Goal: Task Accomplishment & Management: Manage account settings

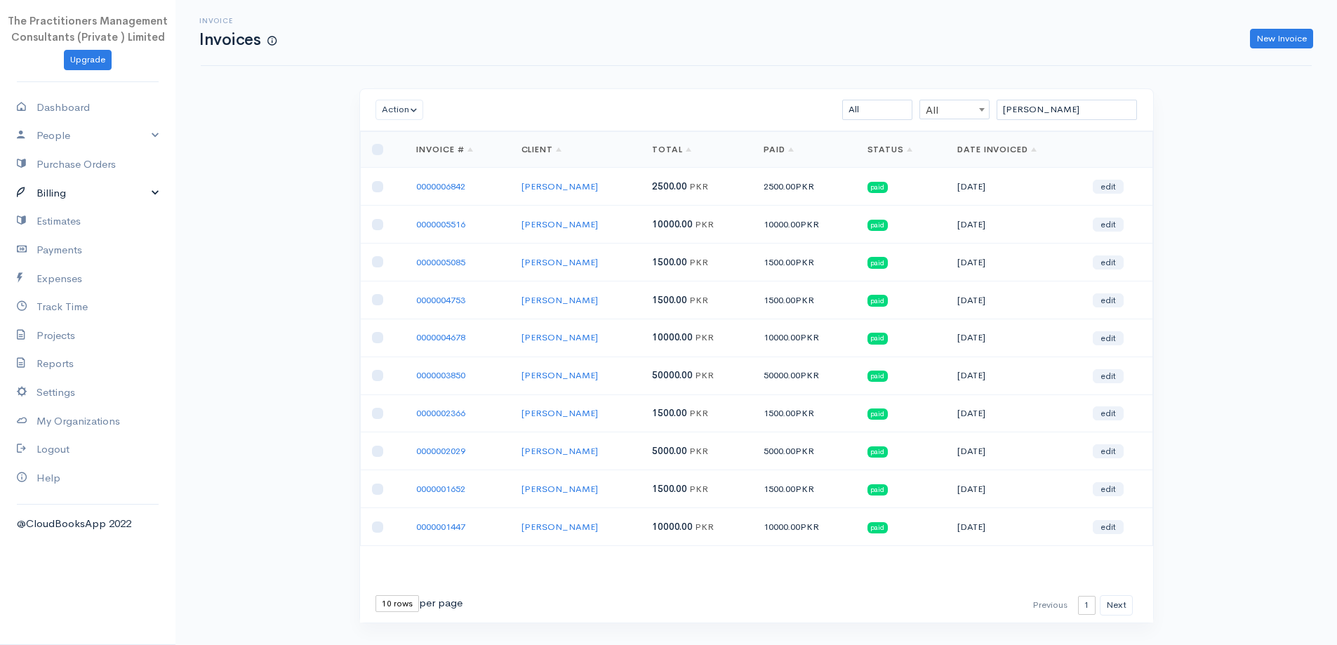
click at [83, 196] on link "Billing" at bounding box center [87, 193] width 175 height 29
click at [60, 225] on link "Invoice" at bounding box center [87, 219] width 175 height 25
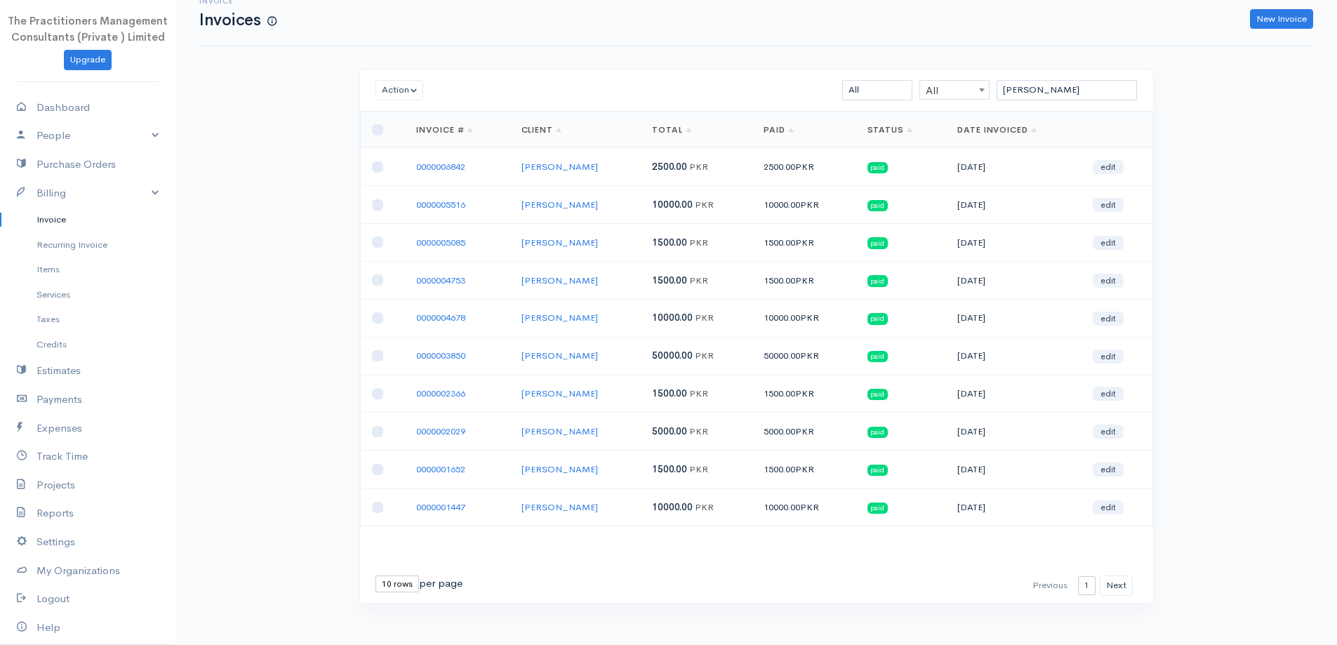
scroll to position [30, 0]
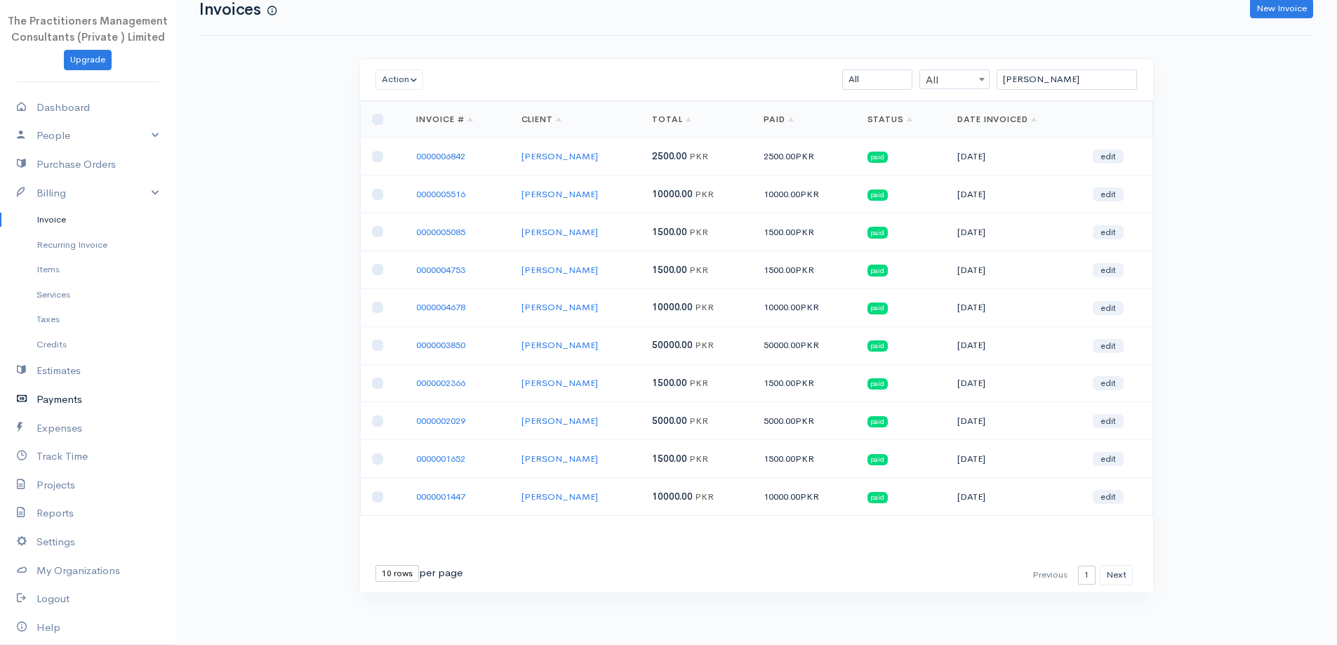
click at [55, 399] on link "Payments" at bounding box center [87, 399] width 175 height 29
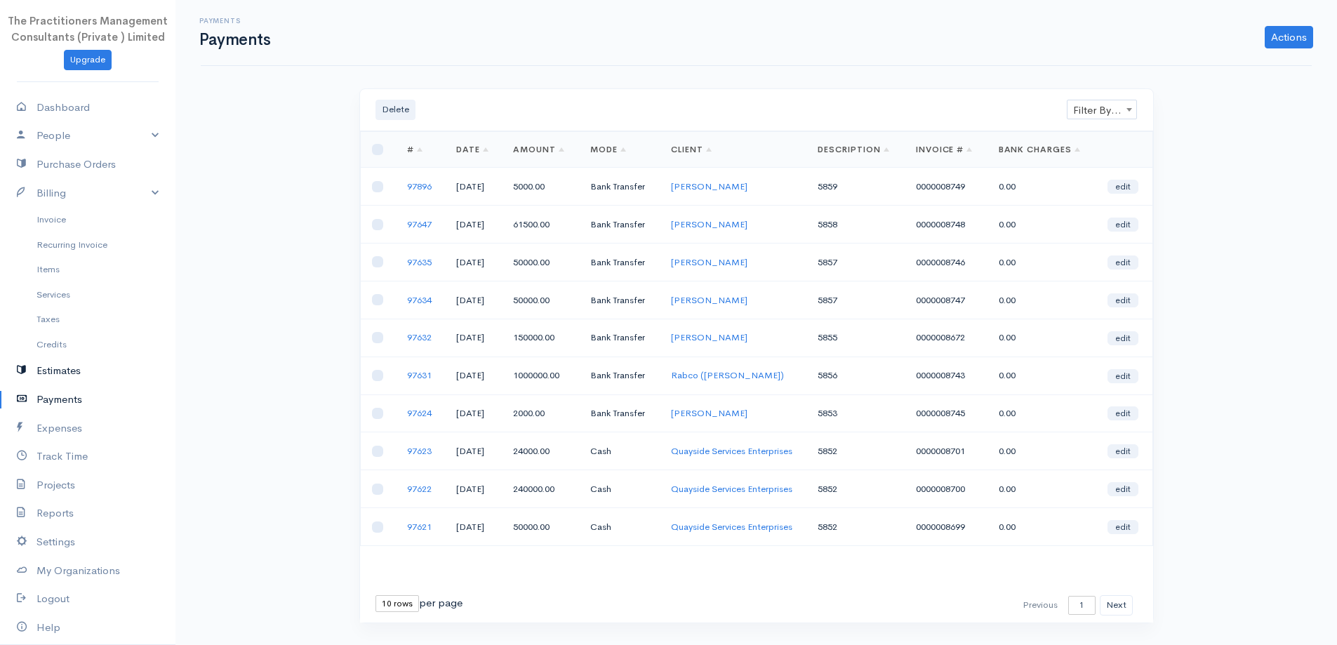
click at [37, 372] on link "Estimates" at bounding box center [87, 371] width 175 height 29
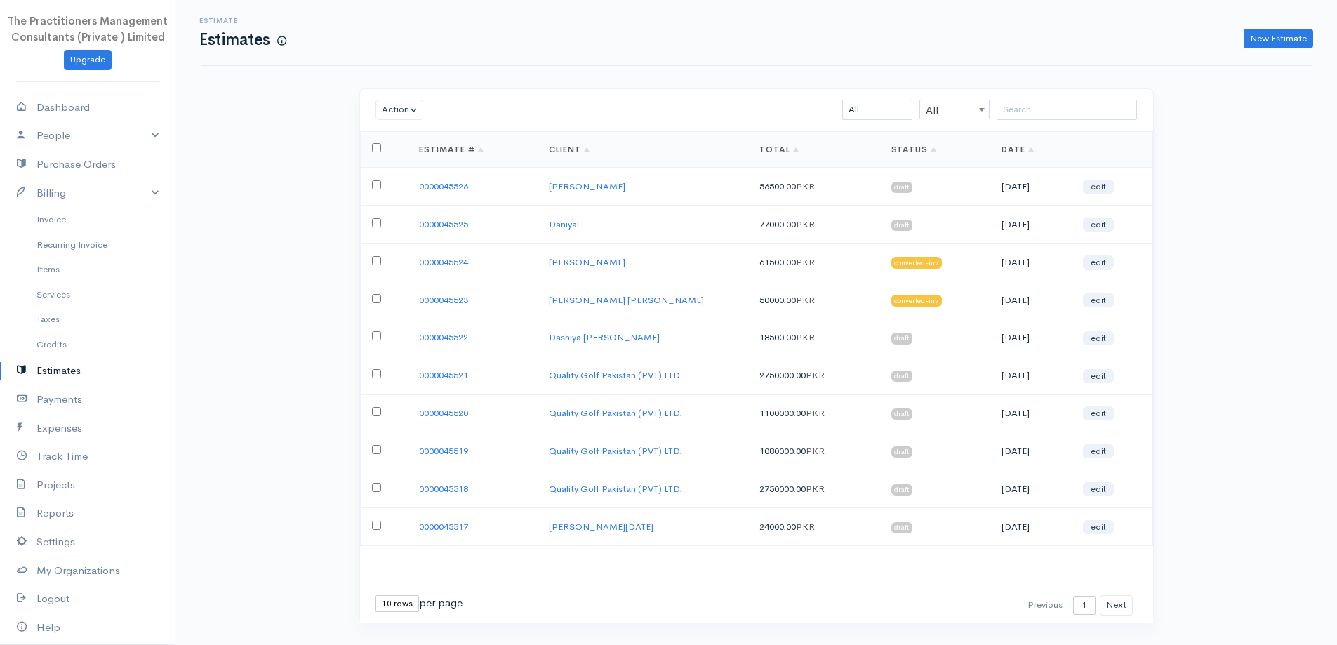
click at [379, 187] on input "checkbox" at bounding box center [376, 184] width 9 height 9
click at [415, 100] on button "Action" at bounding box center [400, 110] width 48 height 20
click at [403, 142] on link "Delete" at bounding box center [436, 138] width 121 height 25
click at [376, 182] on input "checkbox" at bounding box center [376, 184] width 9 height 9
checkbox input "false"
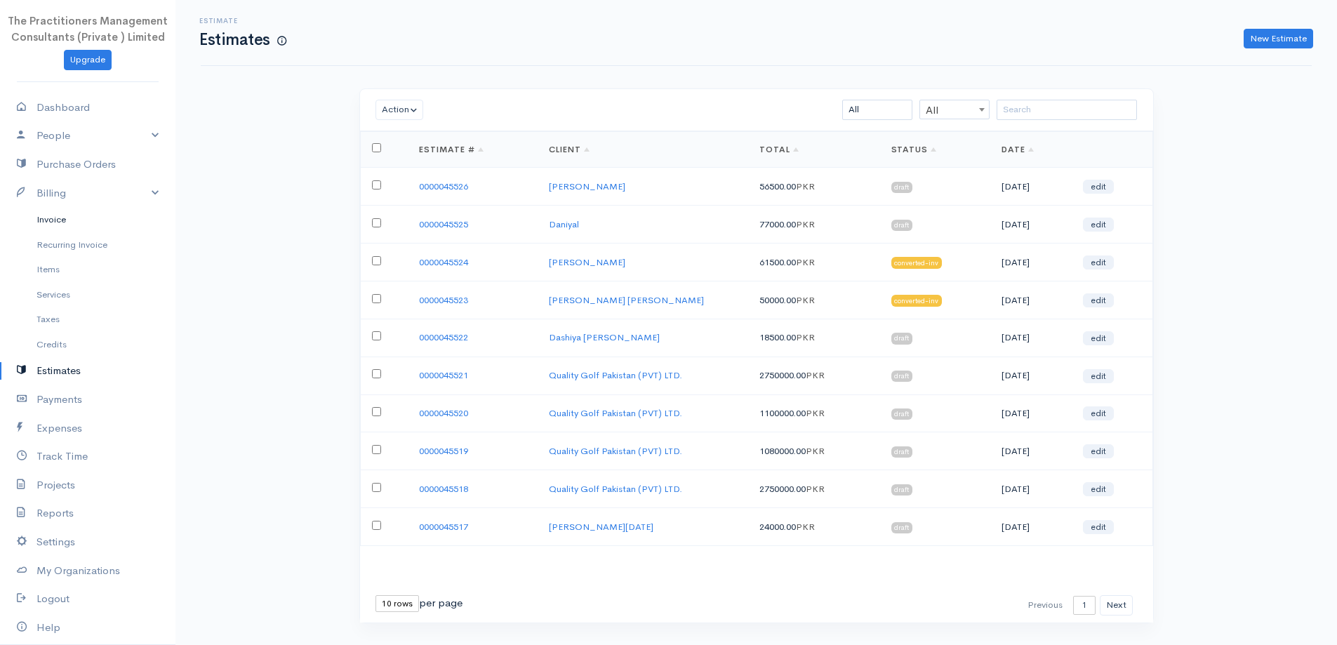
click at [44, 228] on link "Invoice" at bounding box center [87, 219] width 175 height 25
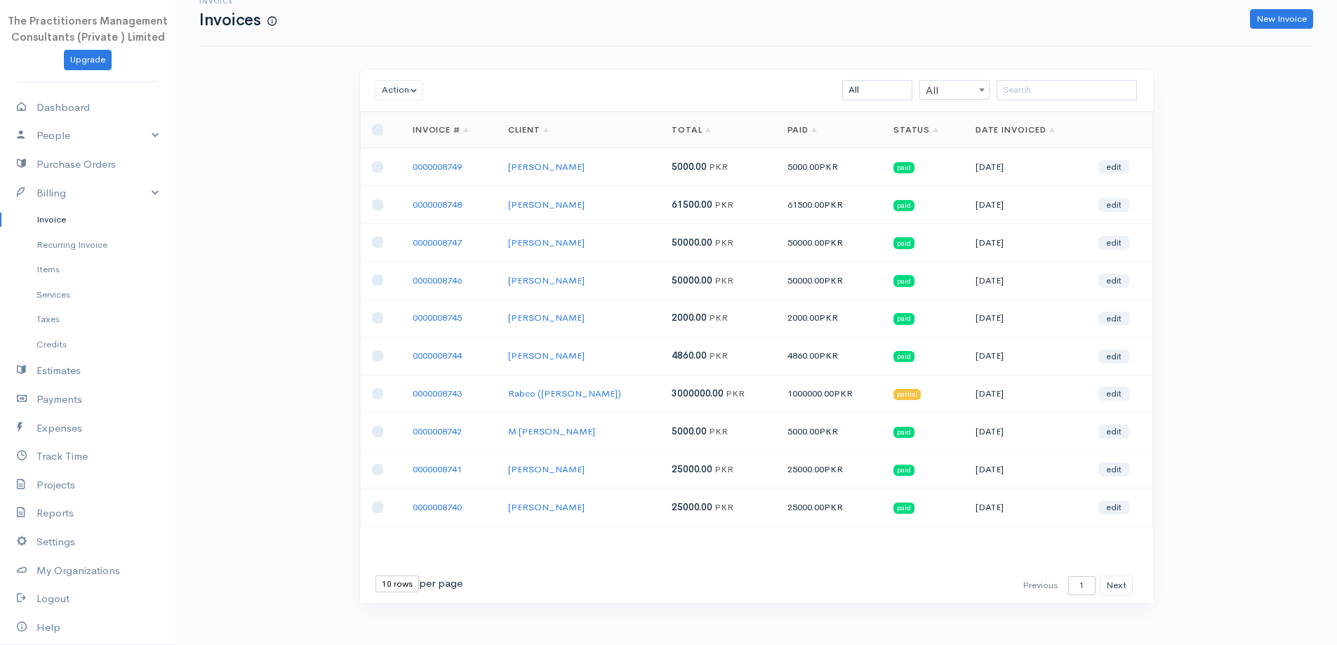
scroll to position [30, 0]
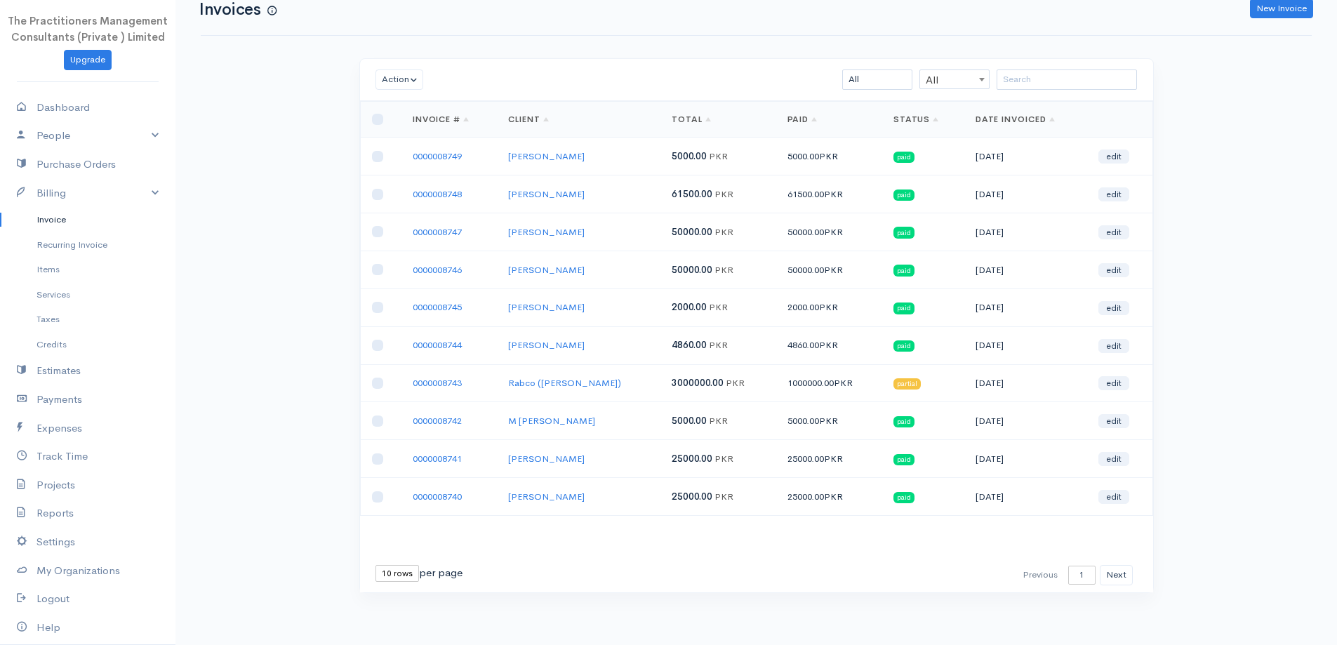
click at [397, 573] on select "10 rows 25 rows 50 rows" at bounding box center [398, 573] width 44 height 17
select select "50"
click at [376, 565] on select "10 rows 25 rows 50 rows" at bounding box center [398, 573] width 44 height 17
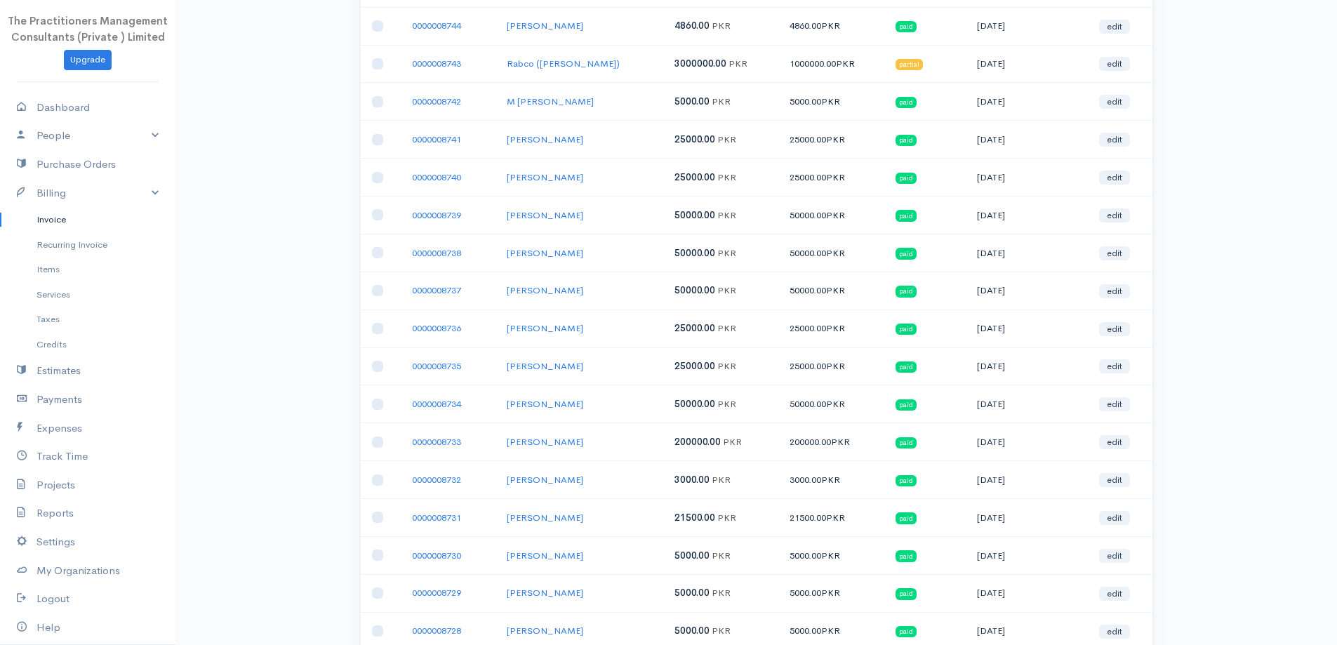
scroll to position [0, 0]
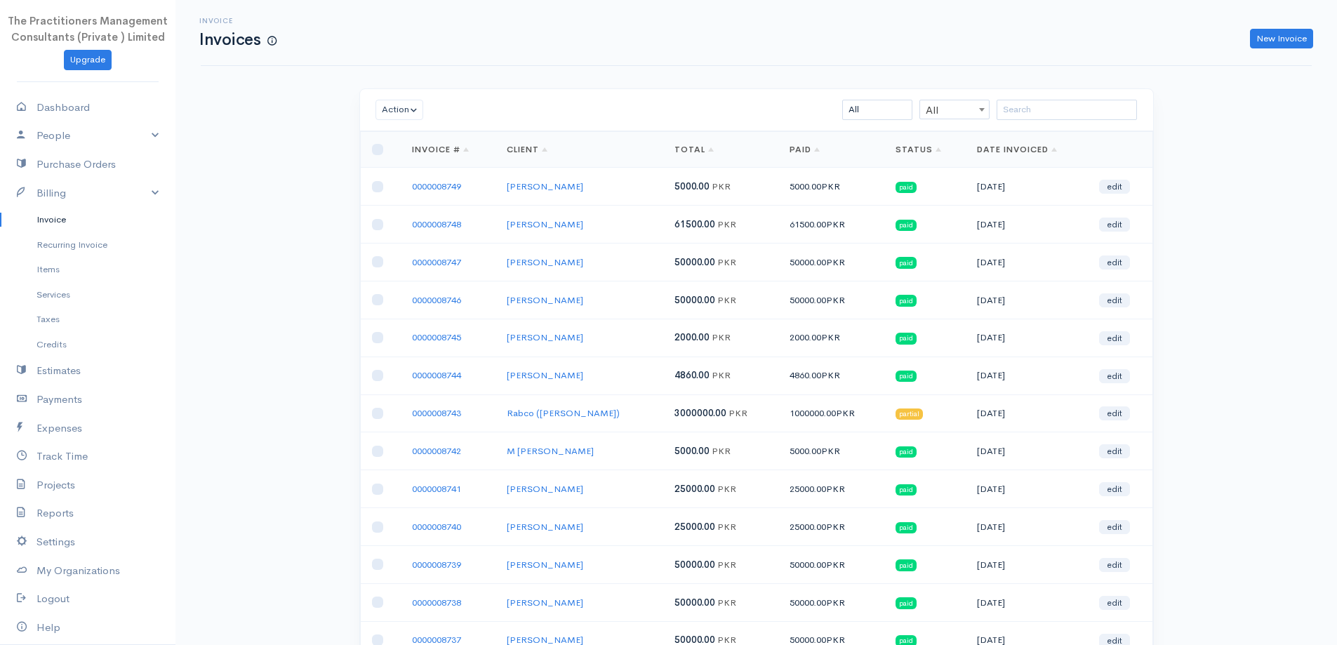
drag, startPoint x: 504, startPoint y: 192, endPoint x: 578, endPoint y: 180, distance: 74.7
click at [578, 180] on td "[PERSON_NAME]" at bounding box center [580, 187] width 168 height 38
copy link "[PERSON_NAME]"
click at [1038, 112] on input "search" at bounding box center [1067, 110] width 140 height 20
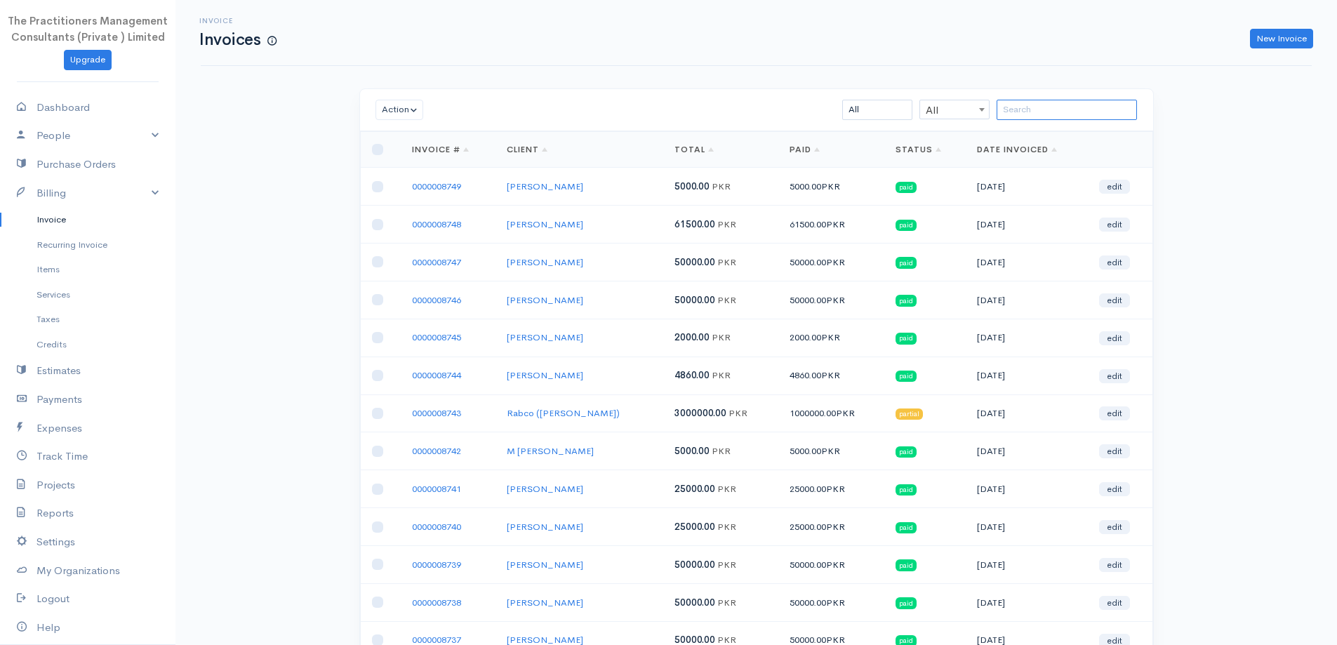
click at [1019, 100] on input "search" at bounding box center [1067, 110] width 140 height 20
drag, startPoint x: 1118, startPoint y: 61, endPoint x: 1124, endPoint y: 70, distance: 11.1
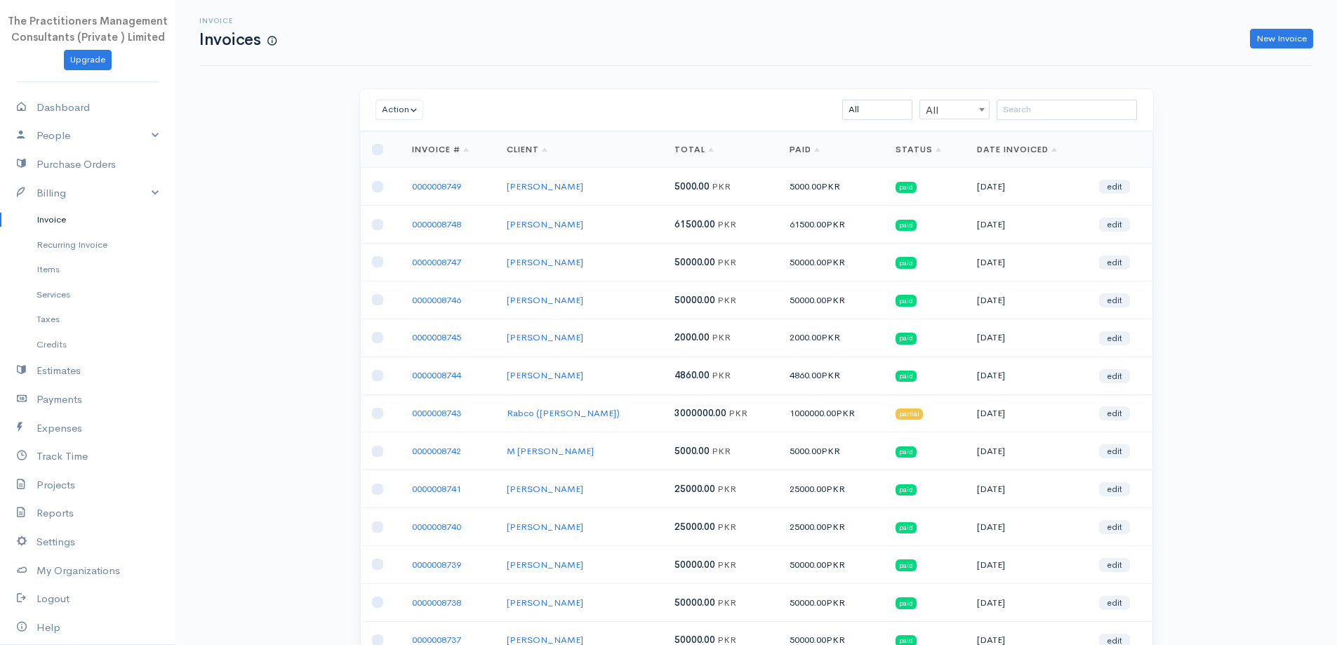
click at [1108, 55] on div "Invoice Invoices New Invoice" at bounding box center [756, 33] width 1111 height 66
click at [1106, 55] on div "Invoice Invoices New Invoice" at bounding box center [756, 33] width 1111 height 66
click at [1106, 56] on div "Invoice Invoices New Invoice" at bounding box center [756, 33] width 1111 height 66
click at [1106, 58] on div "Invoice Invoices New Invoice" at bounding box center [756, 33] width 1111 height 66
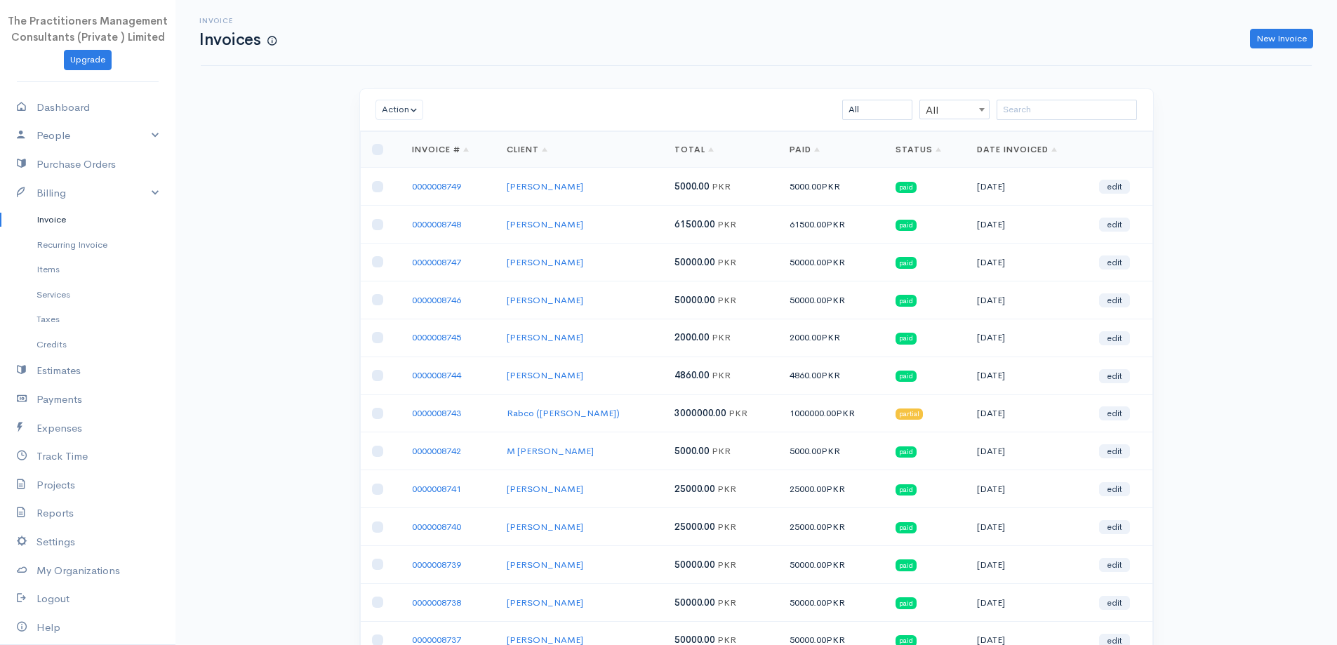
click at [1105, 56] on div "Invoice Invoices New Invoice" at bounding box center [756, 33] width 1111 height 66
drag, startPoint x: 409, startPoint y: 100, endPoint x: 752, endPoint y: 122, distance: 343.2
drag, startPoint x: 1230, startPoint y: 51, endPoint x: 887, endPoint y: 117, distance: 348.7
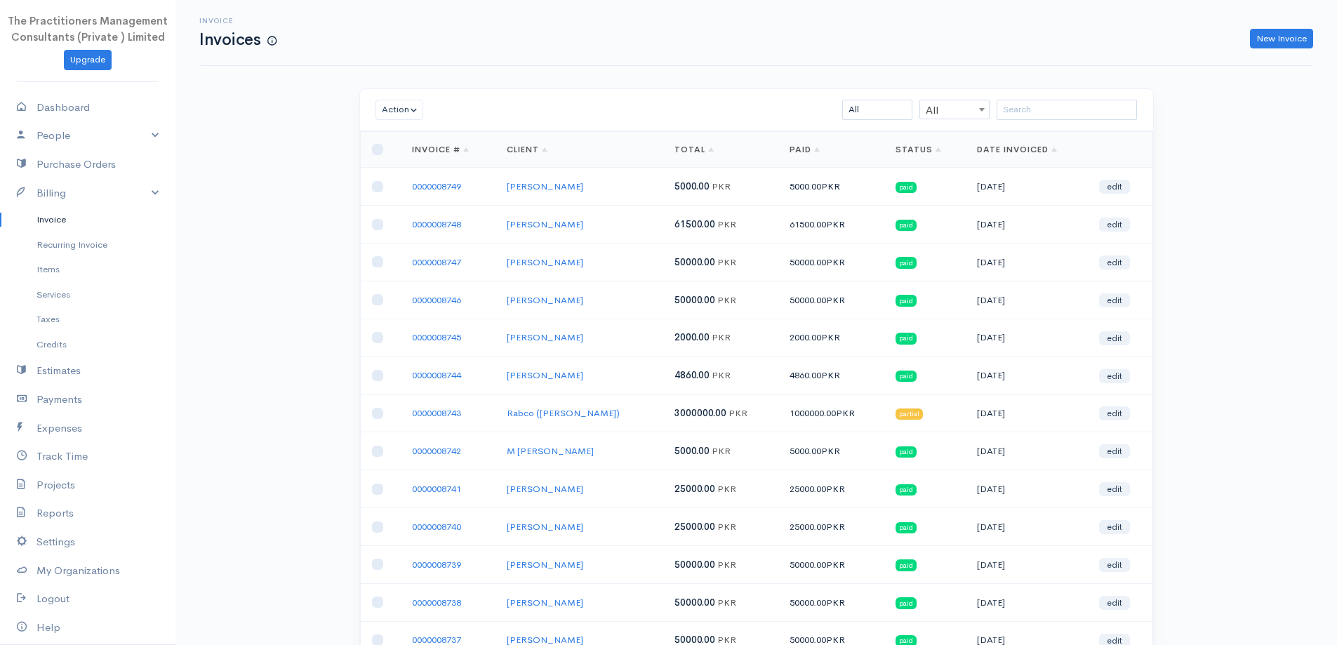
drag, startPoint x: 358, startPoint y: 44, endPoint x: 682, endPoint y: 117, distance: 331.7
drag, startPoint x: 311, startPoint y: 86, endPoint x: 498, endPoint y: 108, distance: 188.7
